Goal: Find contact information: Find contact information

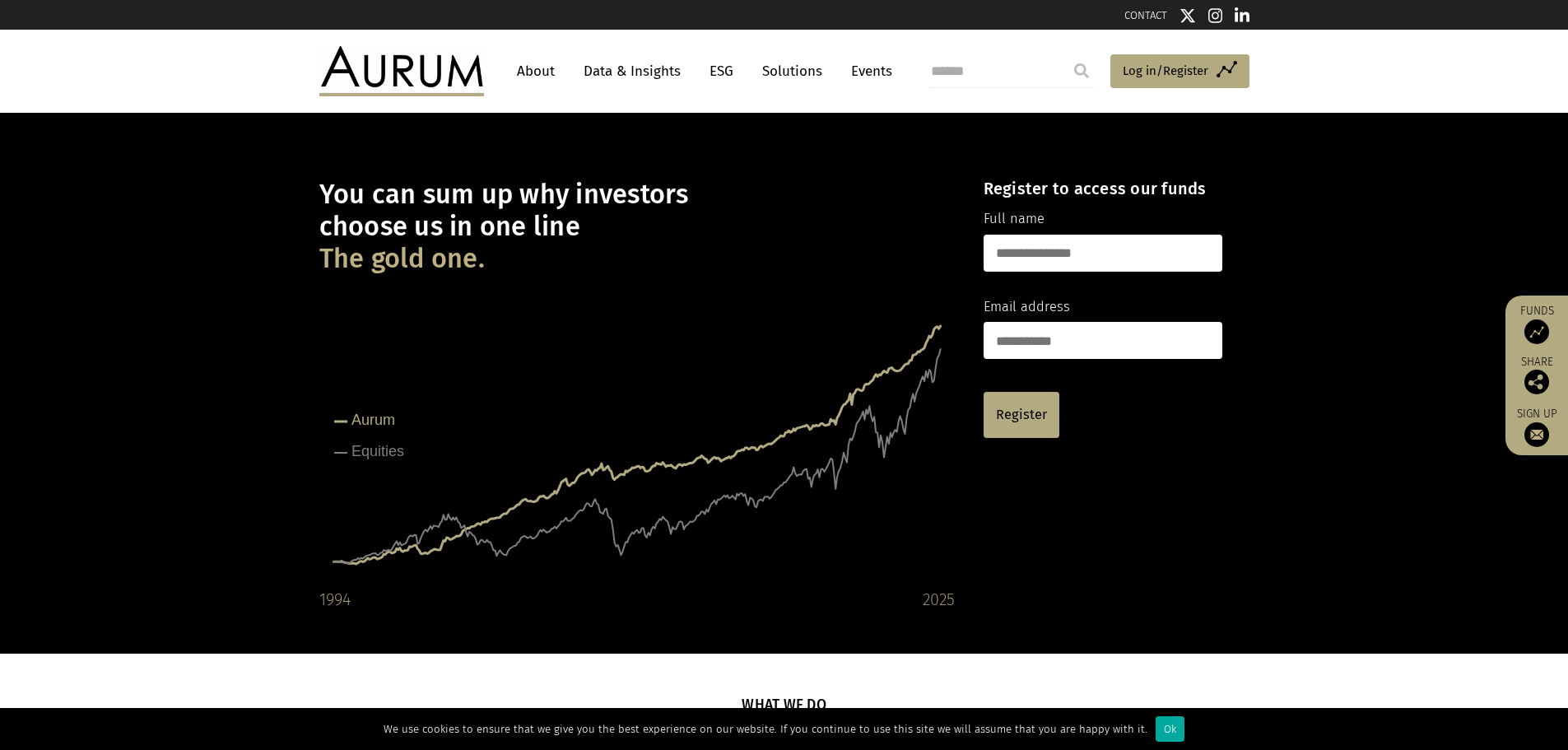
click at [1139, 11] on link "CONTACT" at bounding box center [1145, 15] width 43 height 13
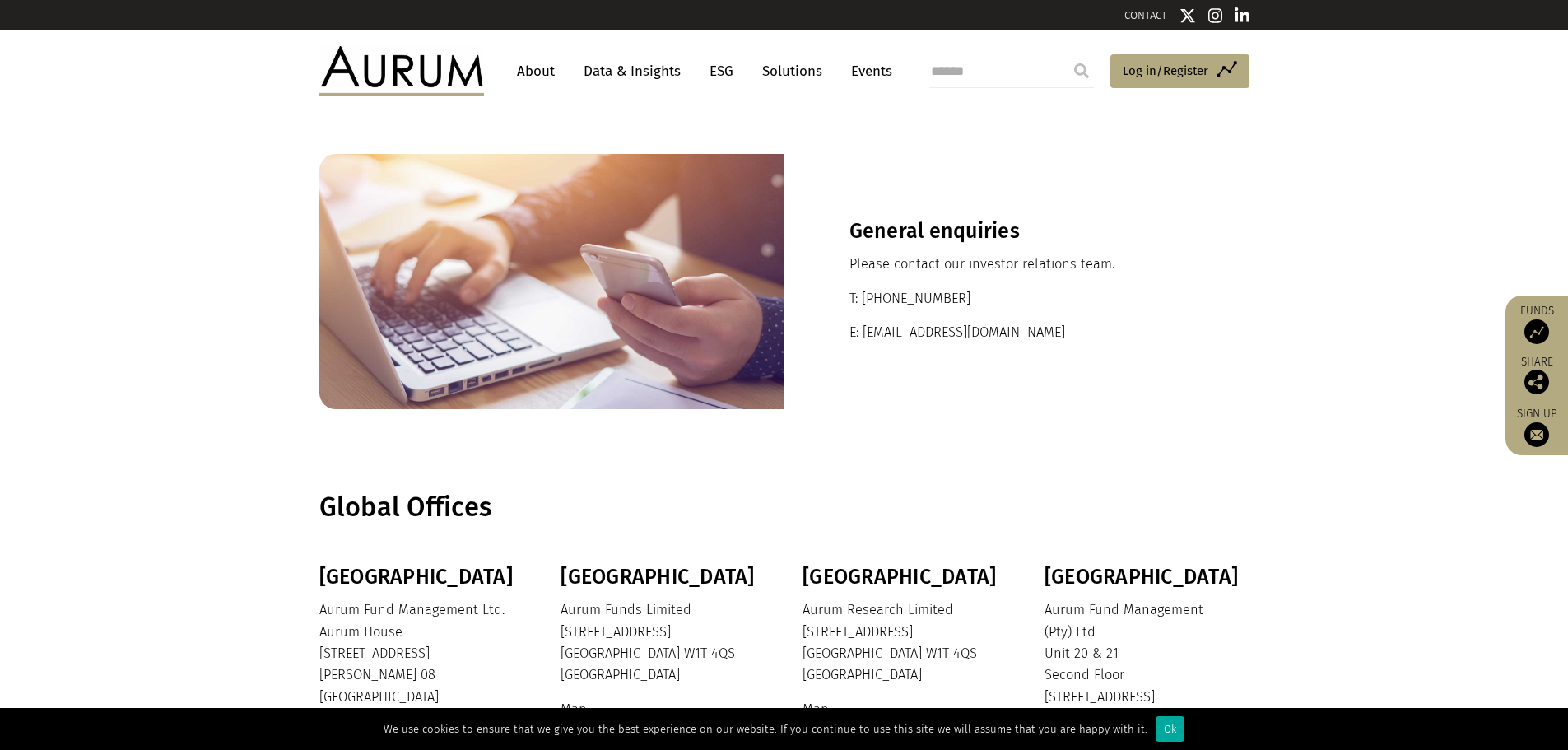
click at [546, 64] on link "About" at bounding box center [536, 72] width 54 height 31
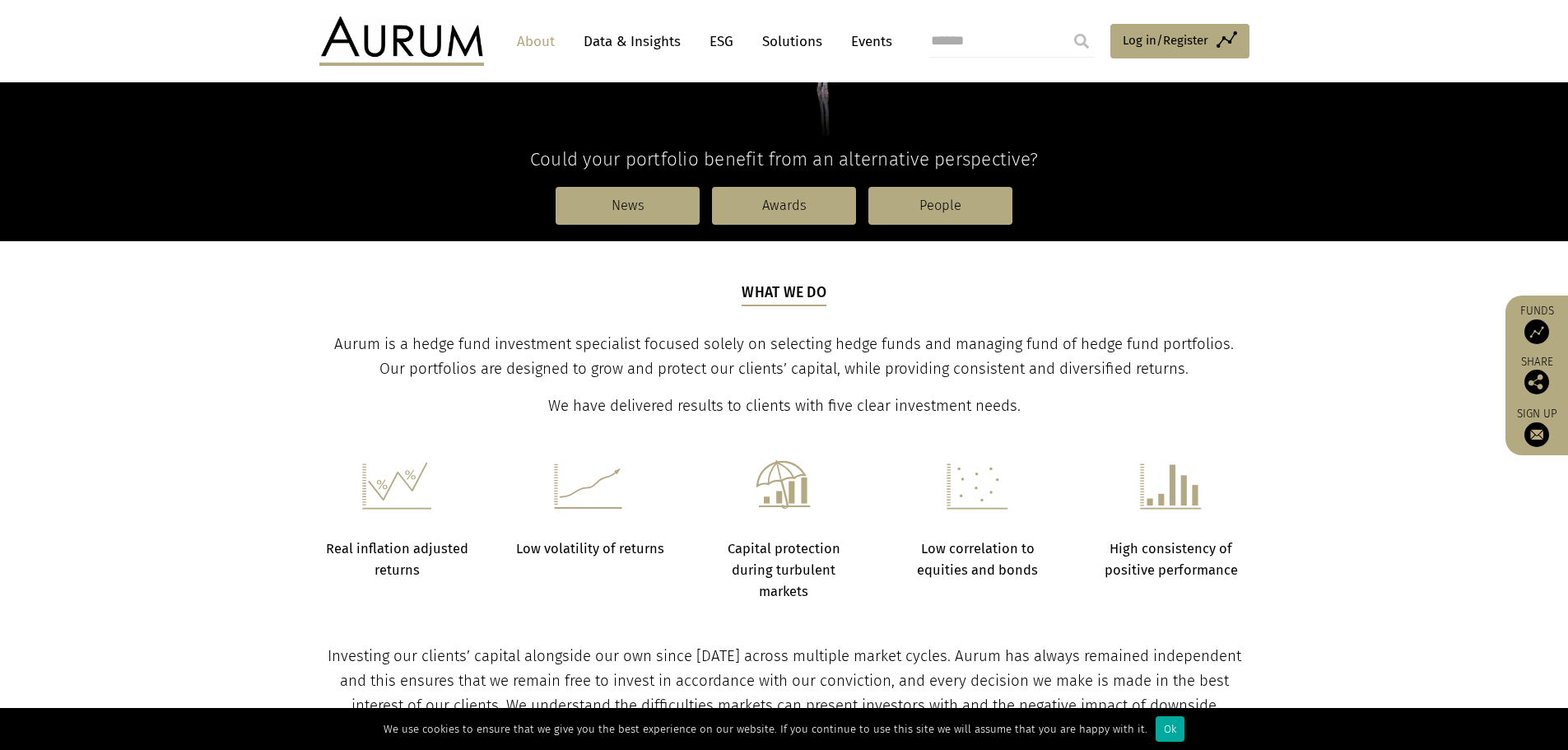
scroll to position [412, 0]
